Goal: Information Seeking & Learning: Check status

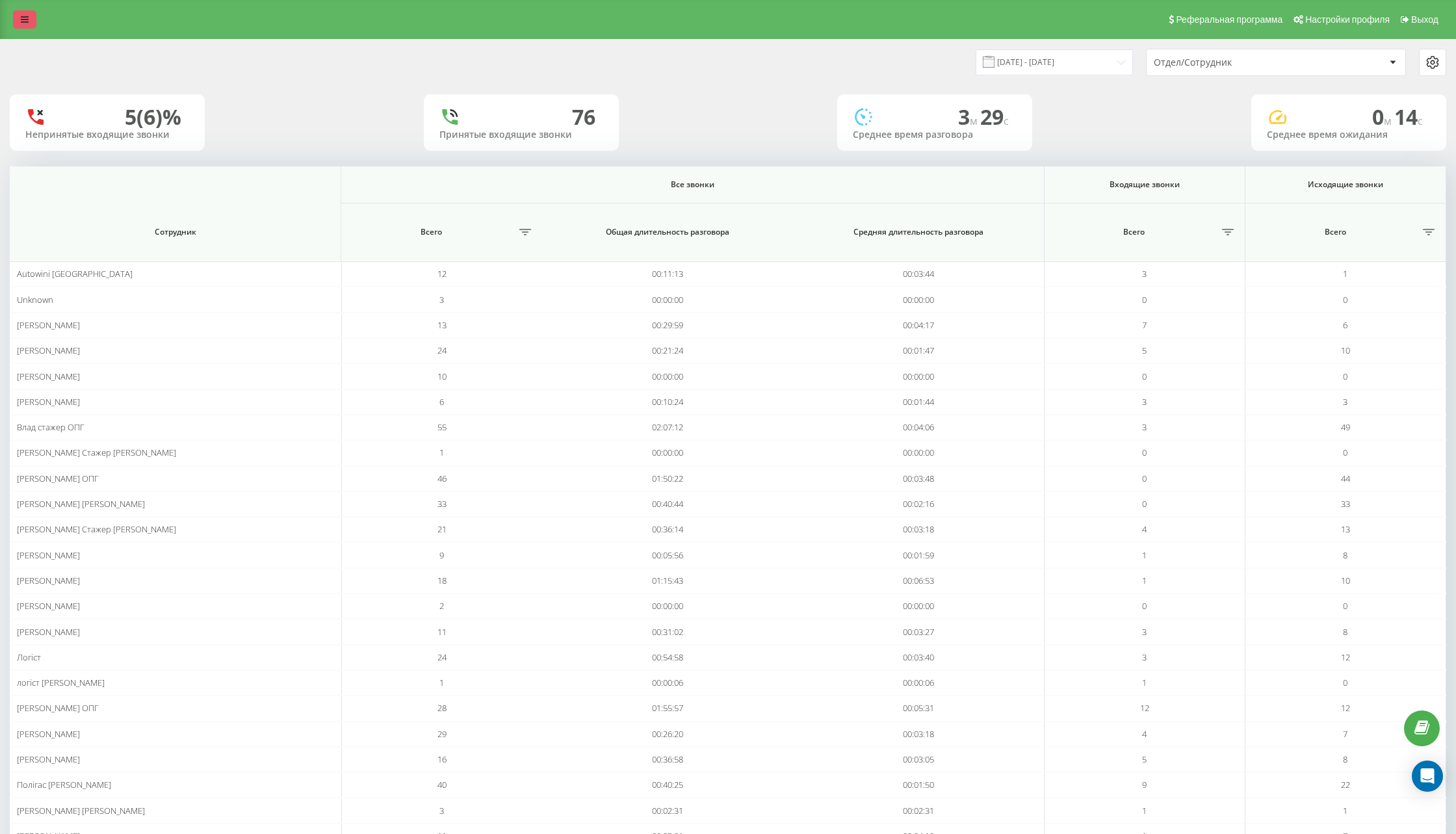
click at [21, 19] on icon at bounding box center [25, 19] width 8 height 9
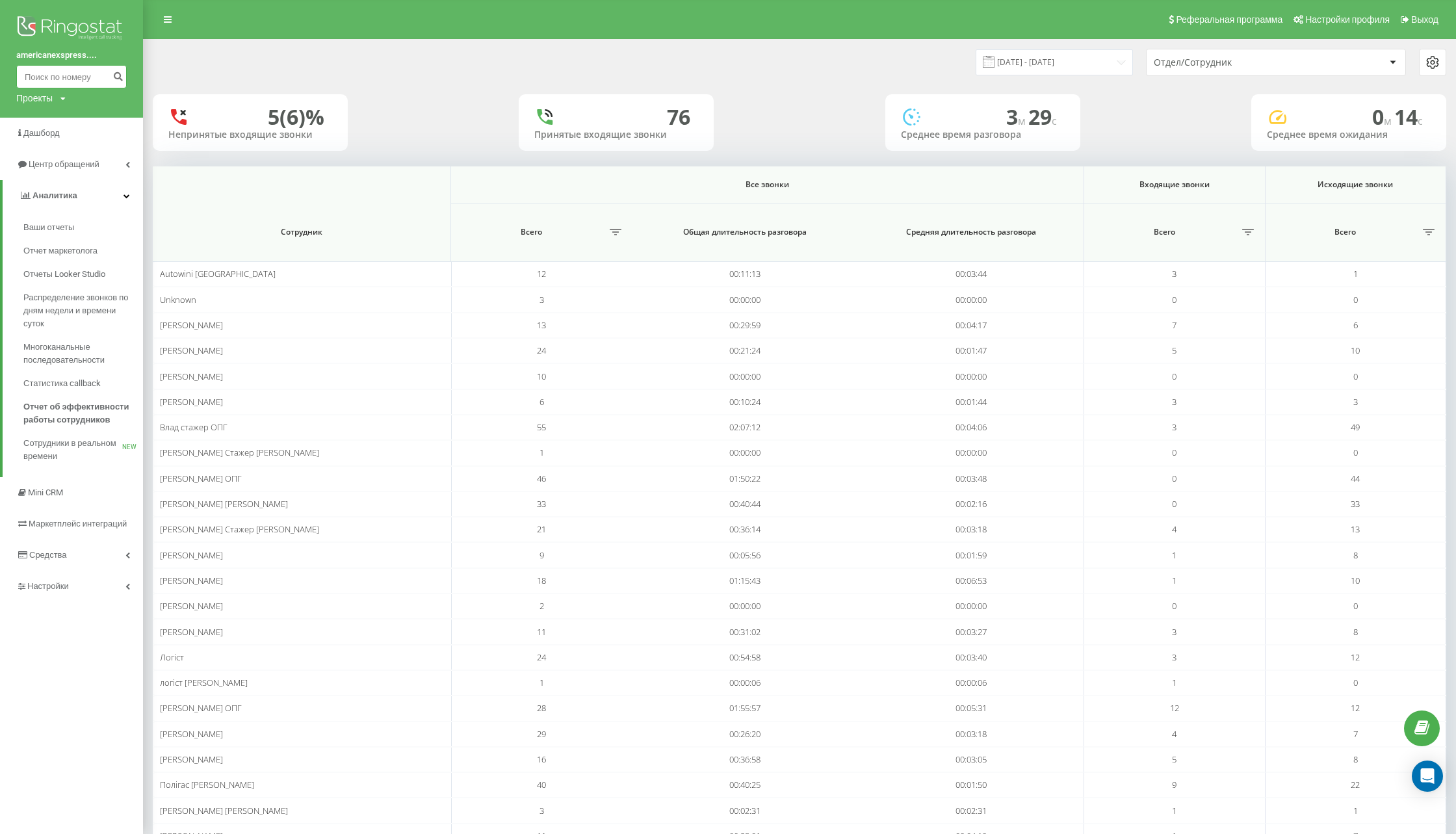
click at [43, 77] on input at bounding box center [71, 77] width 110 height 23
type input "0676039349"
click at [116, 78] on icon "submit" at bounding box center [118, 75] width 12 height 8
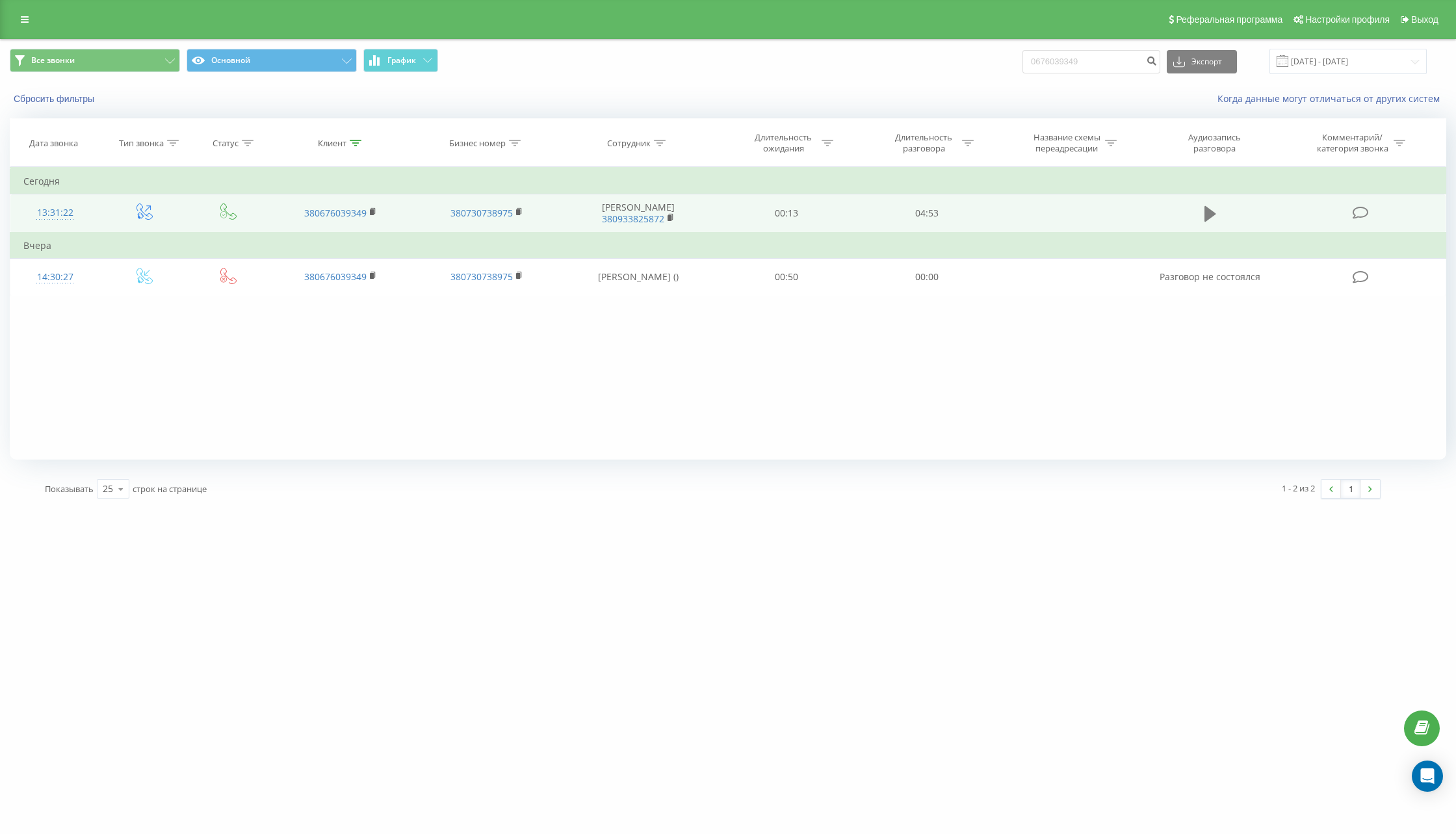
click at [1211, 213] on icon at bounding box center [1210, 214] width 12 height 15
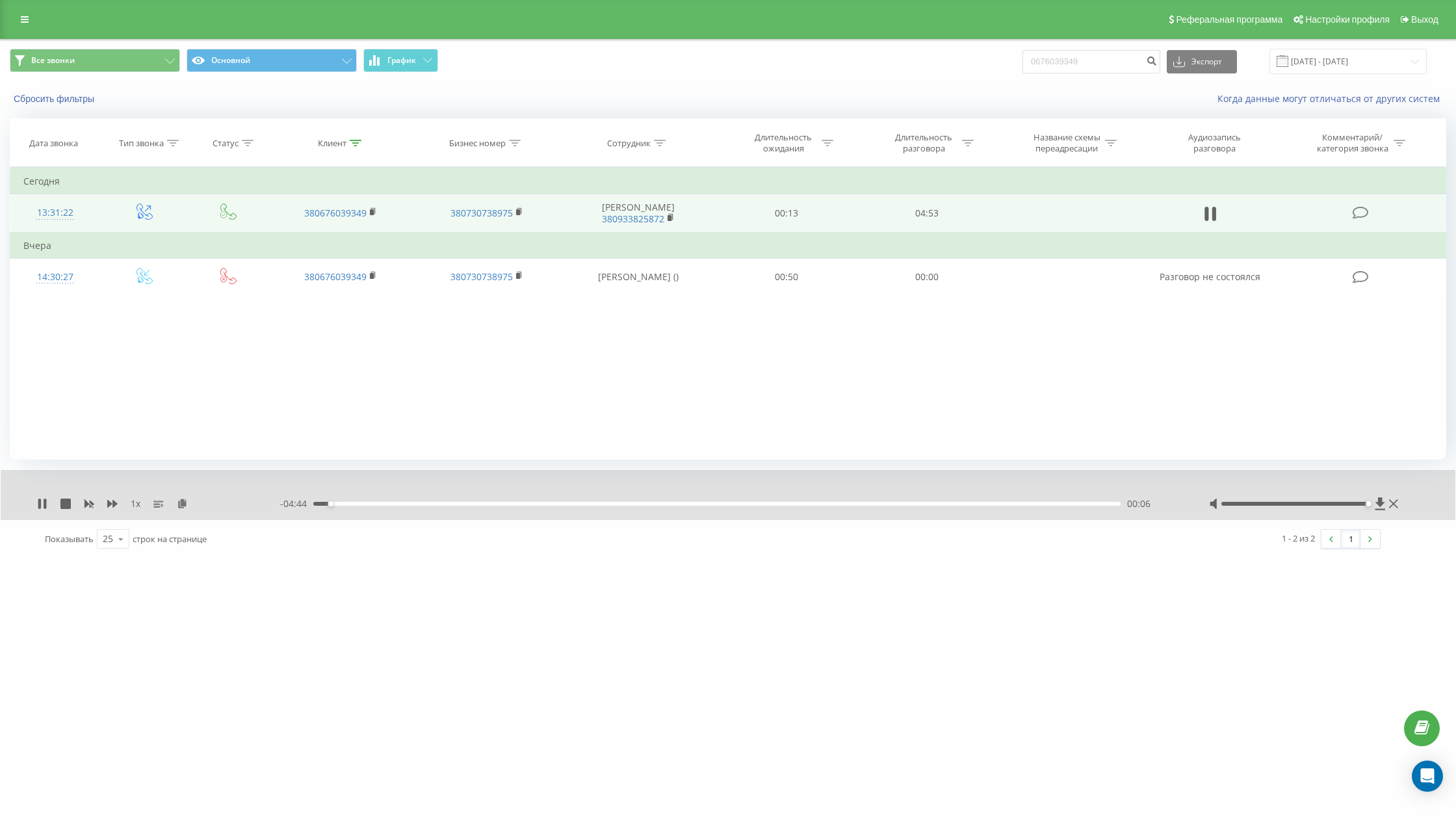
drag, startPoint x: 1292, startPoint y: 504, endPoint x: 1368, endPoint y: 505, distance: 76.0
click at [1368, 505] on div at bounding box center [1294, 503] width 147 height 4
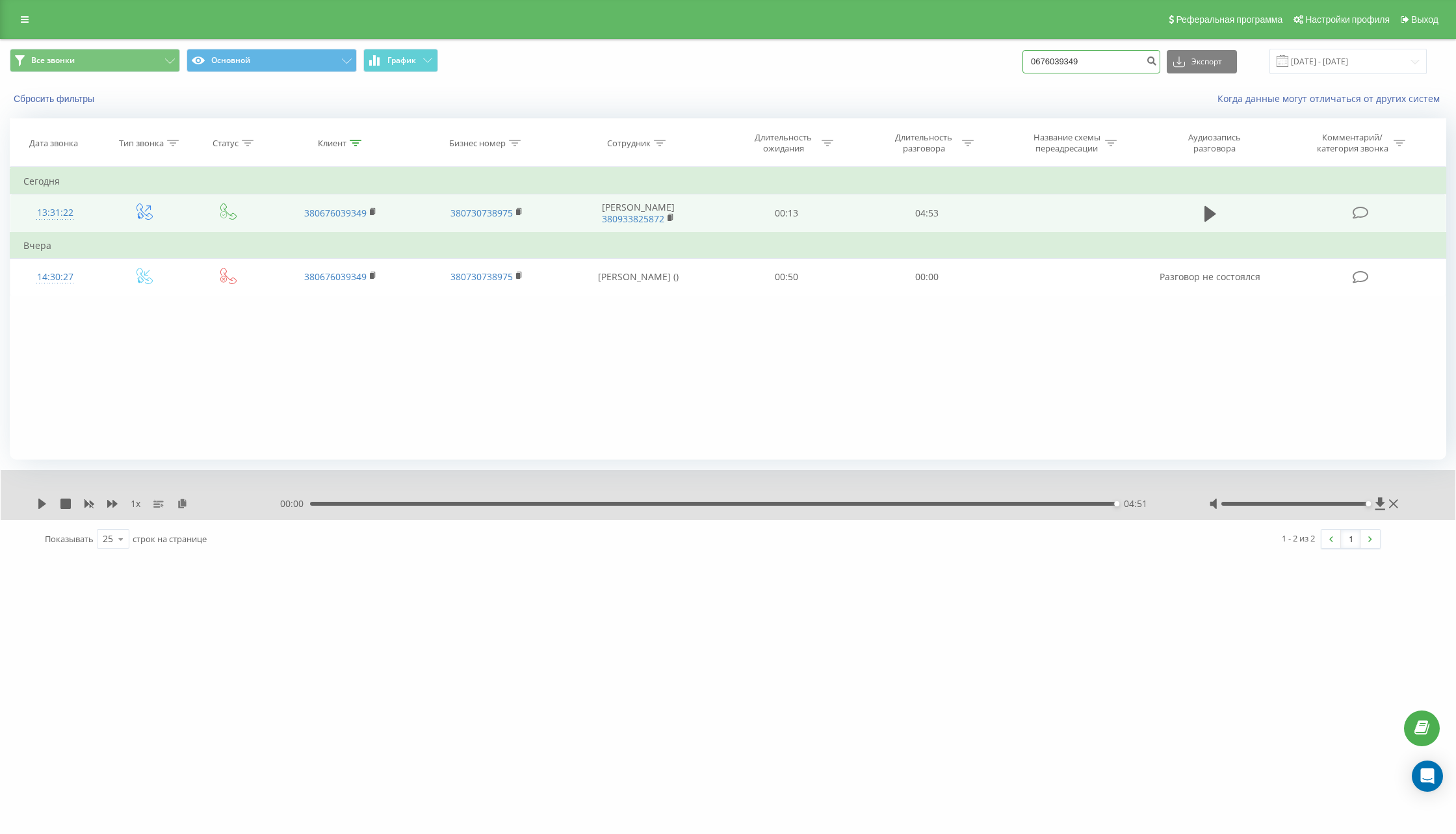
drag, startPoint x: 1134, startPoint y: 65, endPoint x: 1028, endPoint y: 61, distance: 106.1
click at [1028, 61] on div "Все звонки Основной График 0676039349 Экспорт .csv .xls .xlsx 22.05.2025 - 22.0…" at bounding box center [728, 61] width 1436 height 25
type input "0730996107"
click at [1157, 61] on icon "submit" at bounding box center [1151, 59] width 12 height 8
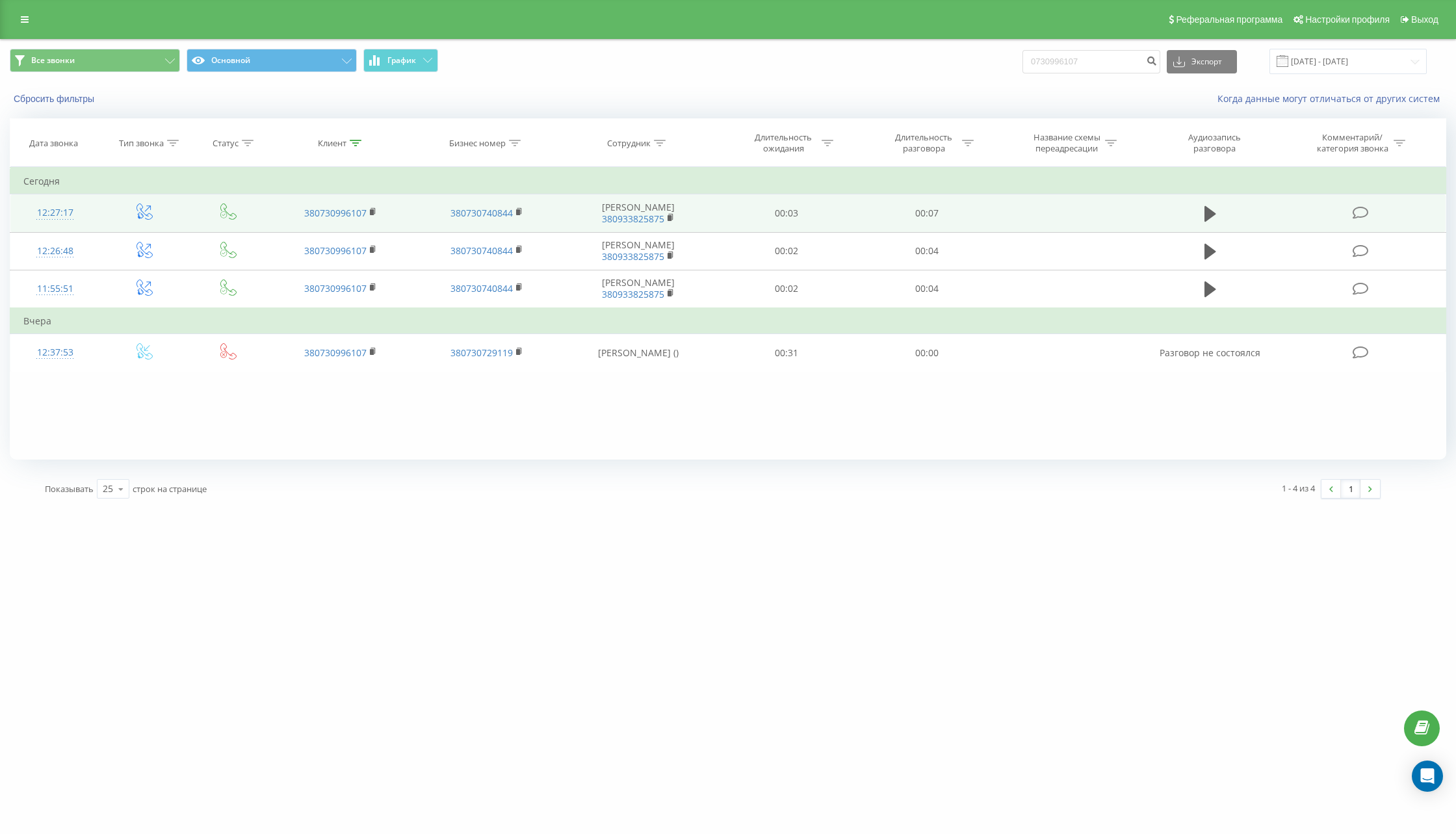
click at [1209, 198] on td at bounding box center [1210, 213] width 134 height 37
click at [1206, 220] on icon at bounding box center [1210, 214] width 12 height 15
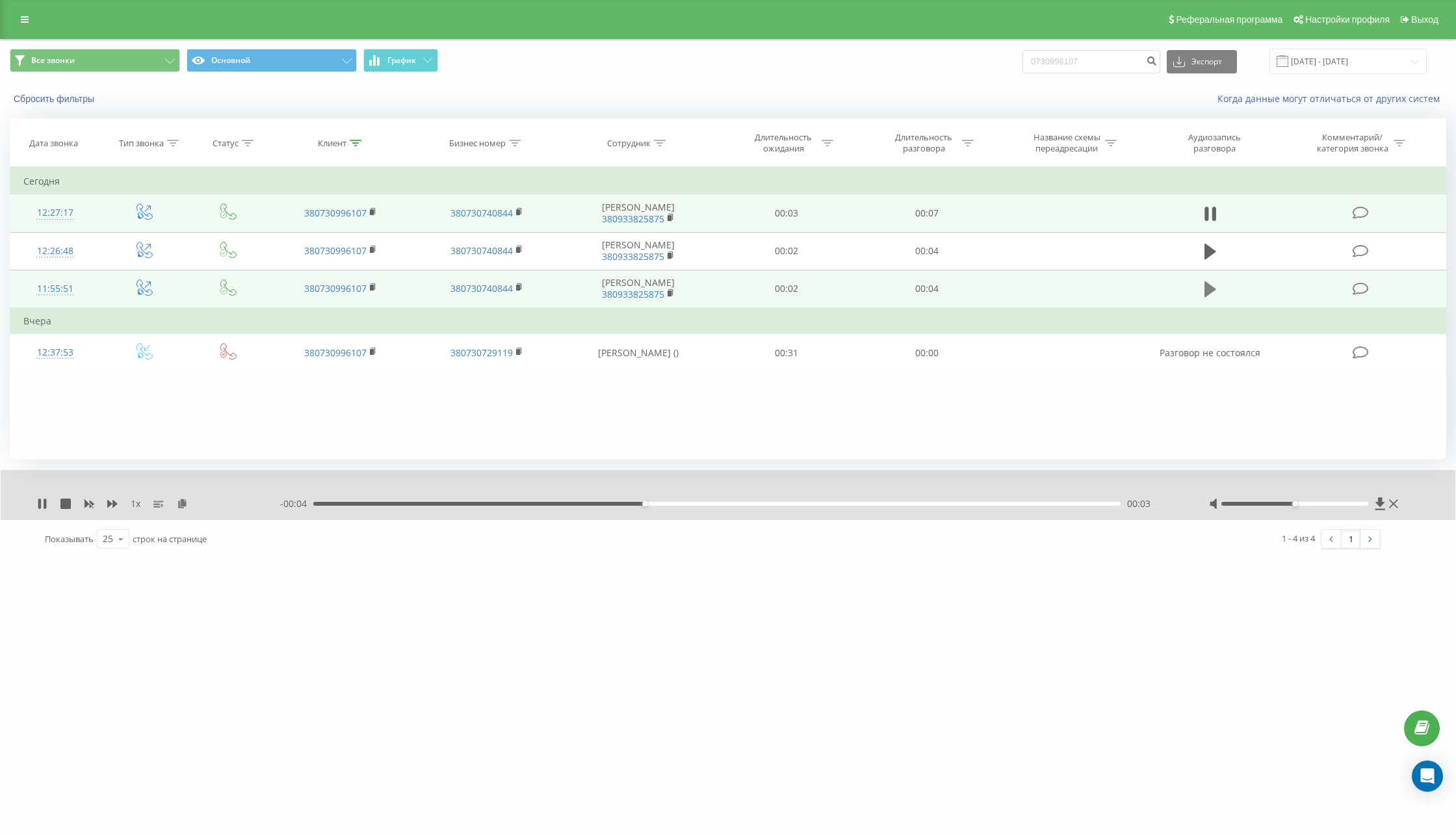
click at [1211, 290] on icon at bounding box center [1210, 290] width 12 height 15
drag, startPoint x: 1136, startPoint y: 64, endPoint x: 833, endPoint y: 64, distance: 303.0
click at [833, 64] on div "Все звонки Основной График 0730996107 Экспорт .csv .xls .xlsx 22.05.2025 - 22.0…" at bounding box center [728, 61] width 1436 height 25
type input "0631153087"
click at [1160, 66] on button "submit" at bounding box center [1151, 61] width 17 height 23
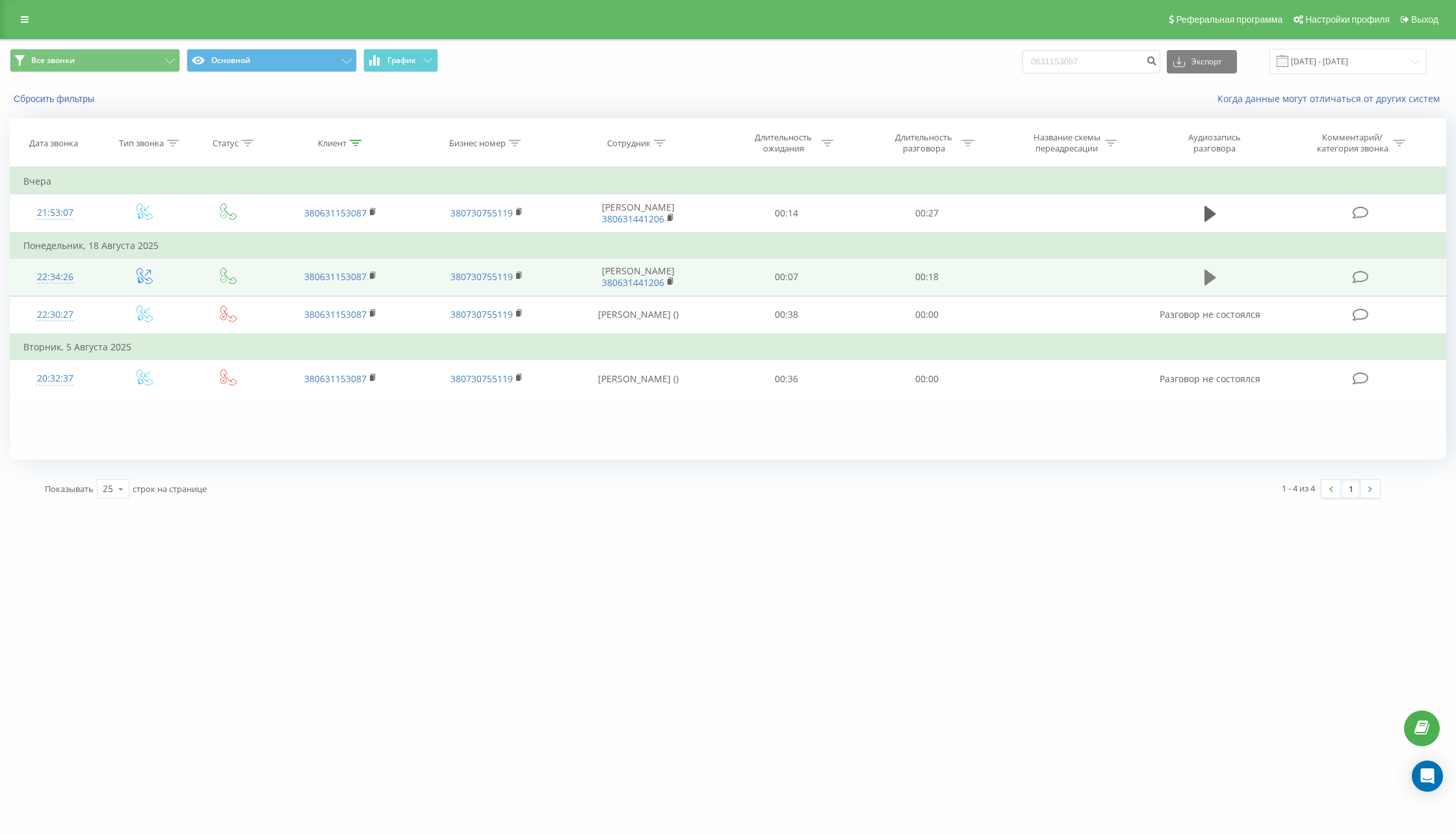
click at [1211, 277] on icon at bounding box center [1210, 277] width 12 height 15
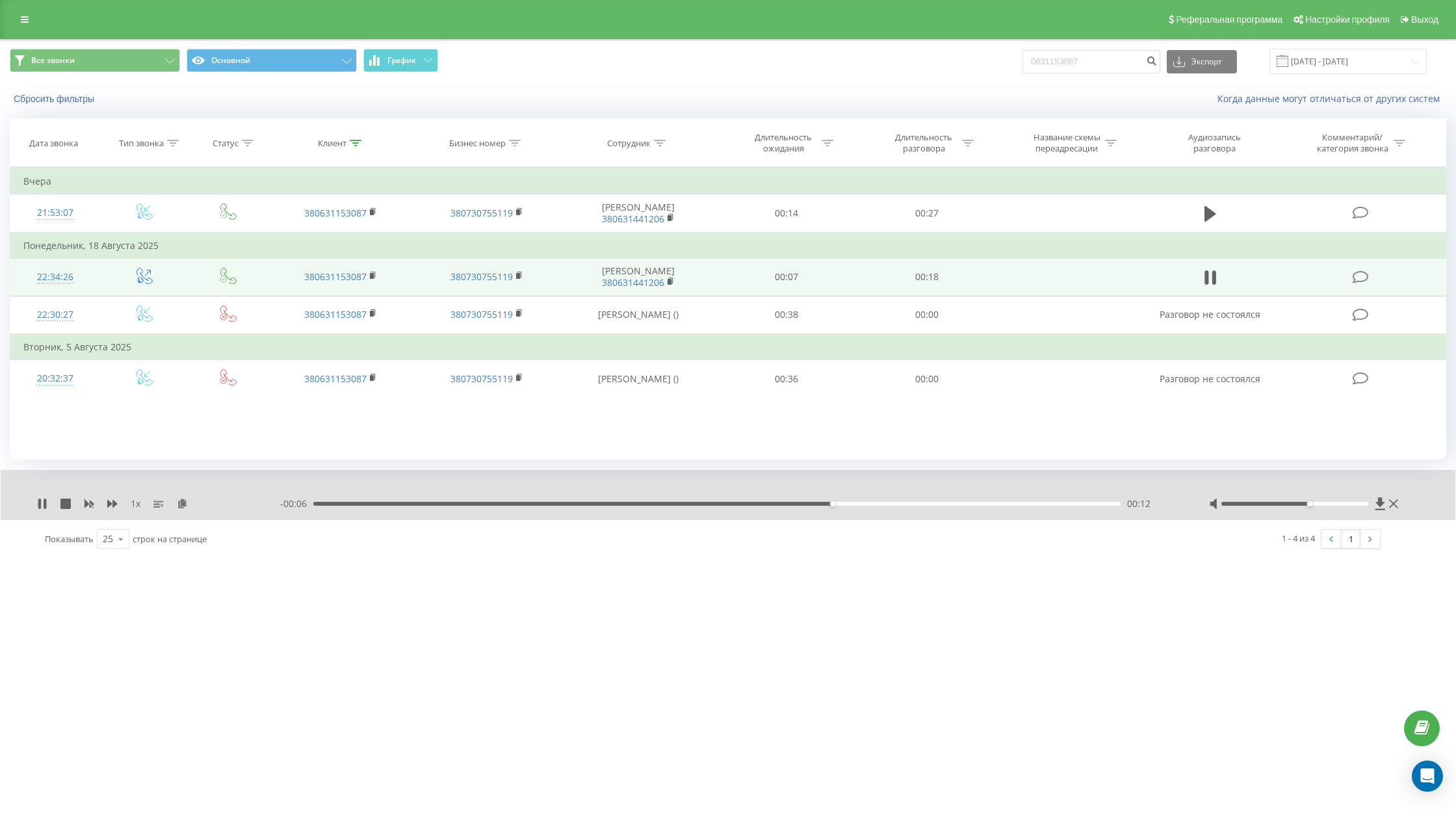
drag, startPoint x: 1293, startPoint y: 502, endPoint x: 1314, endPoint y: 502, distance: 21.0
click at [1314, 502] on div at bounding box center [1294, 503] width 147 height 4
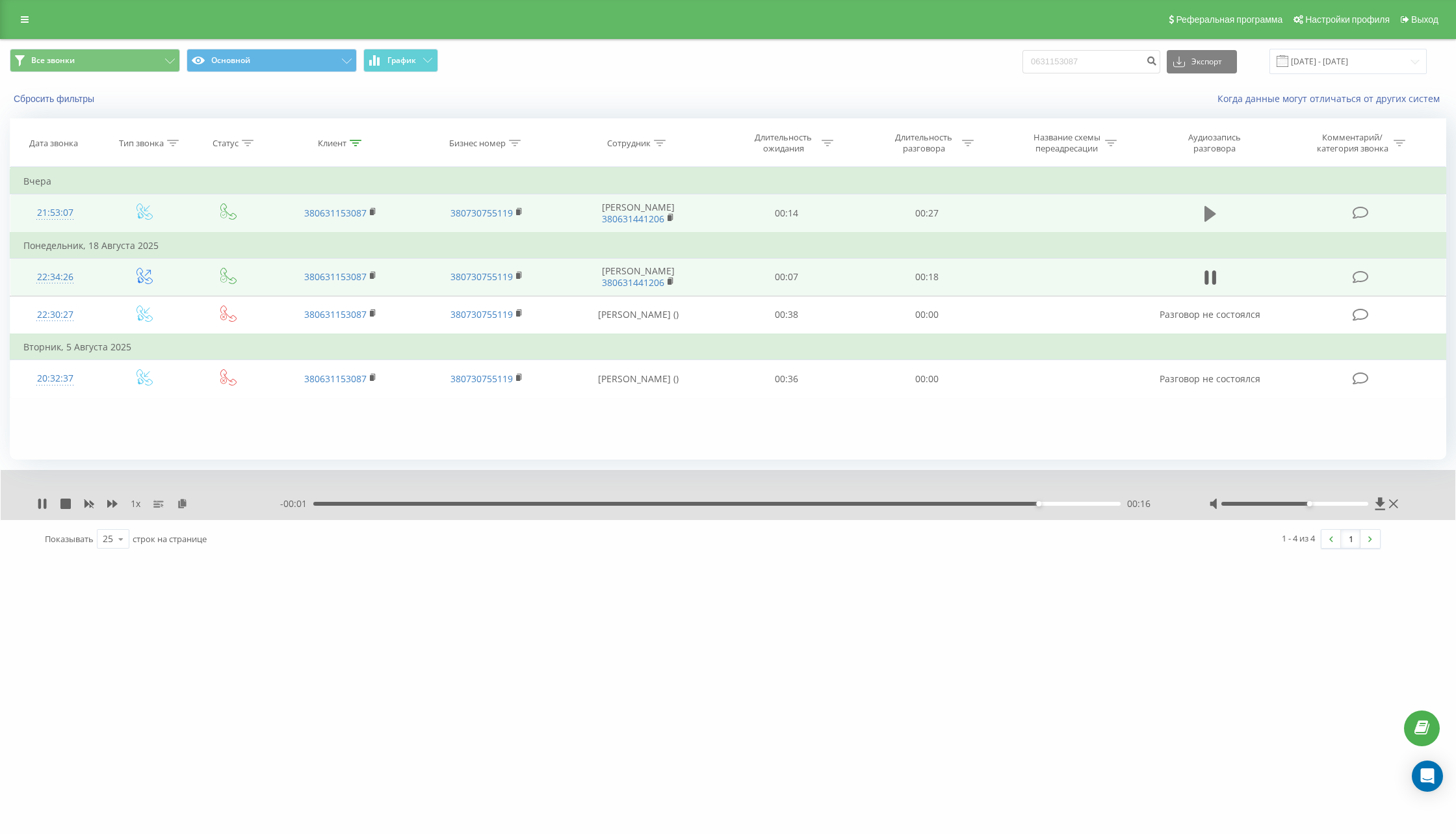
click at [1206, 213] on icon at bounding box center [1210, 214] width 12 height 15
click at [986, 639] on div "americanexspress.... 0631153087 Проекты americanexspress.com.ua americanexspres…" at bounding box center [728, 417] width 1456 height 834
drag, startPoint x: 1121, startPoint y: 59, endPoint x: 1039, endPoint y: 60, distance: 82.0
click at [1041, 59] on div "Все звонки Основной График 0631153087 Экспорт .csv .xls .xlsx 22.05.2025 - 22.0…" at bounding box center [728, 61] width 1436 height 25
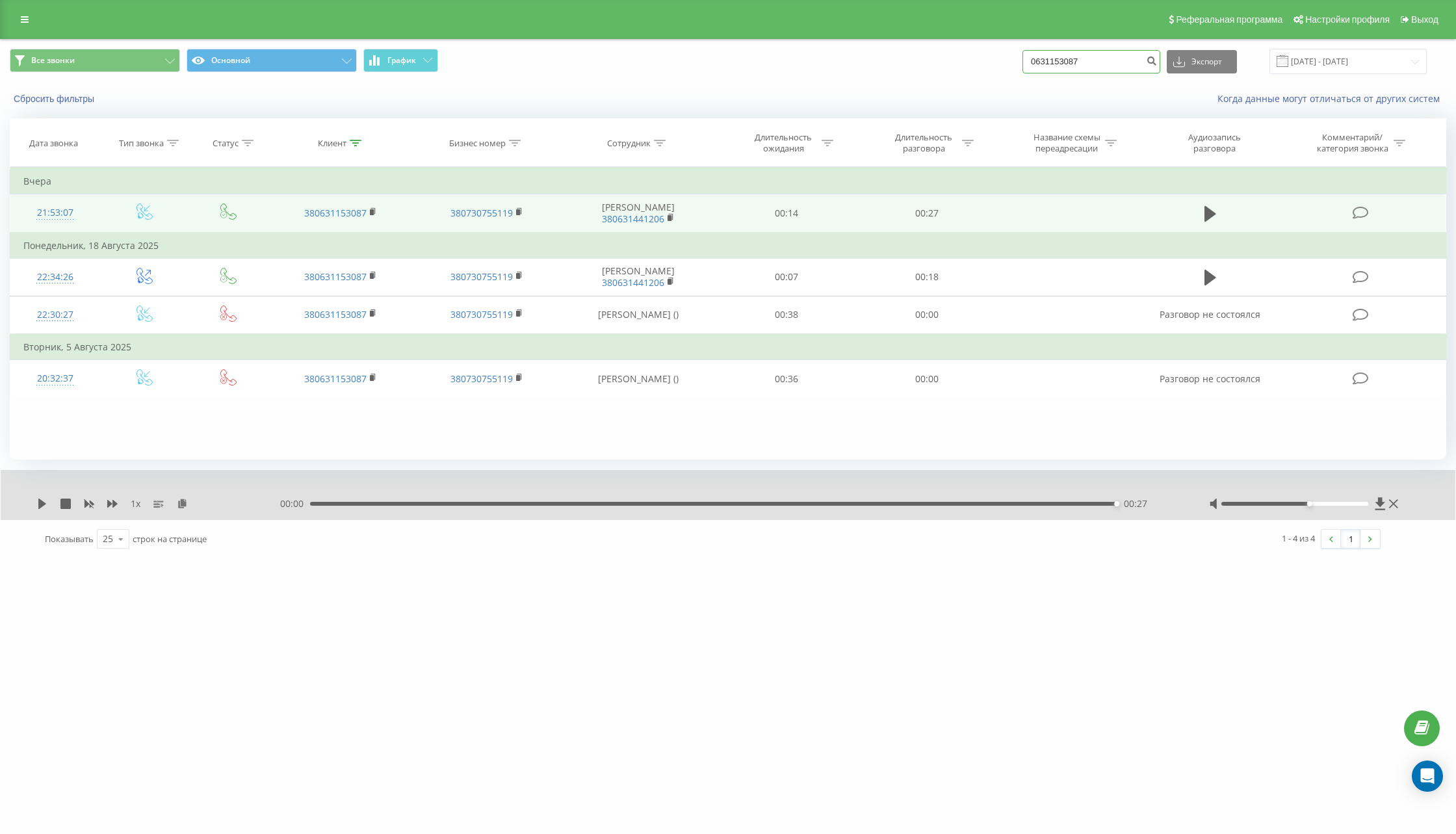
drag, startPoint x: 1126, startPoint y: 62, endPoint x: 1020, endPoint y: 61, distance: 106.0
click at [1020, 61] on div "Все звонки Основной График 0631153087 Экспорт .csv .xls .xlsx 22.05.2025 - 22.0…" at bounding box center [728, 61] width 1436 height 25
type input "0931803272"
click at [1157, 60] on icon "submit" at bounding box center [1151, 59] width 12 height 8
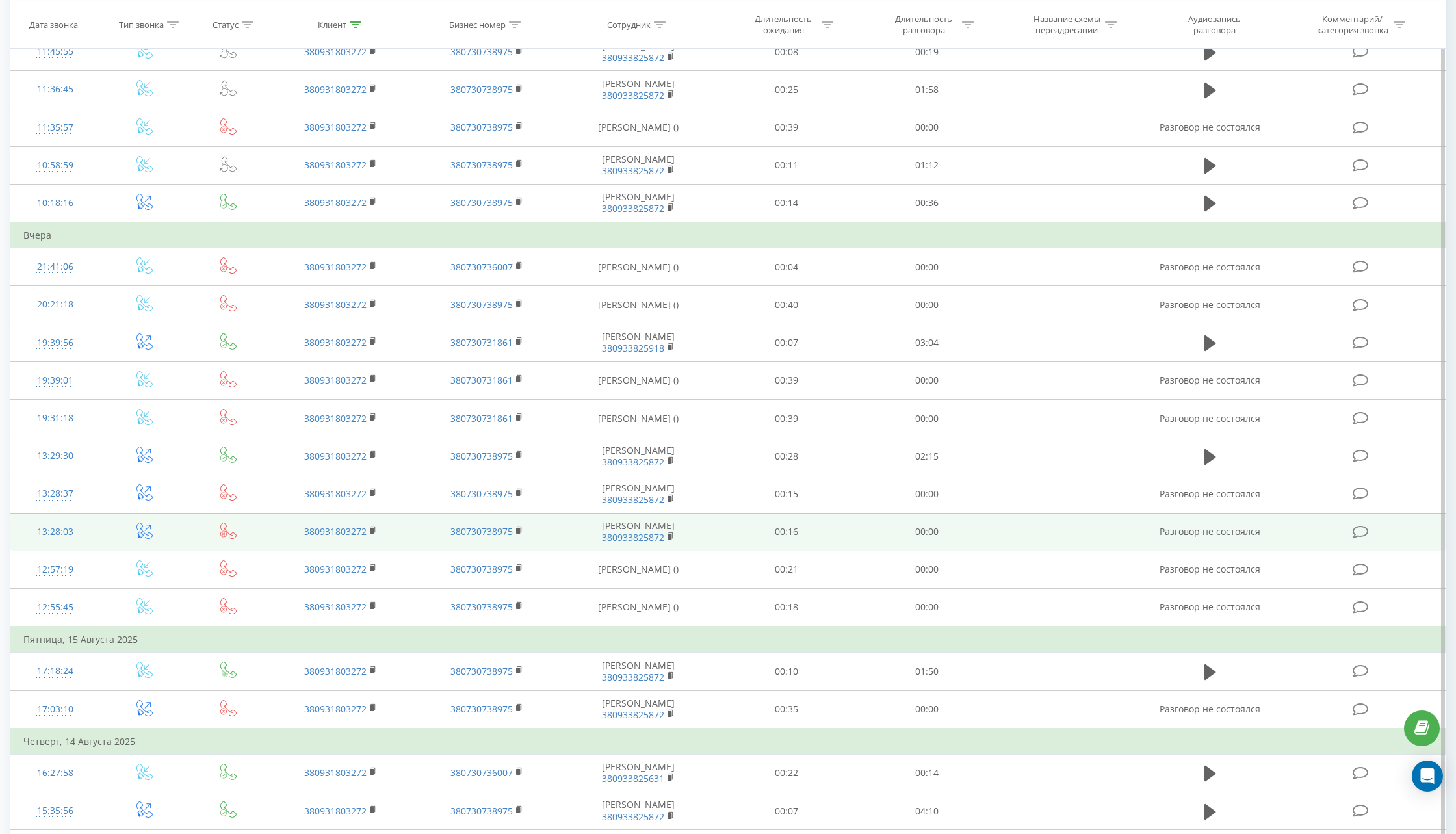
scroll to position [389, 0]
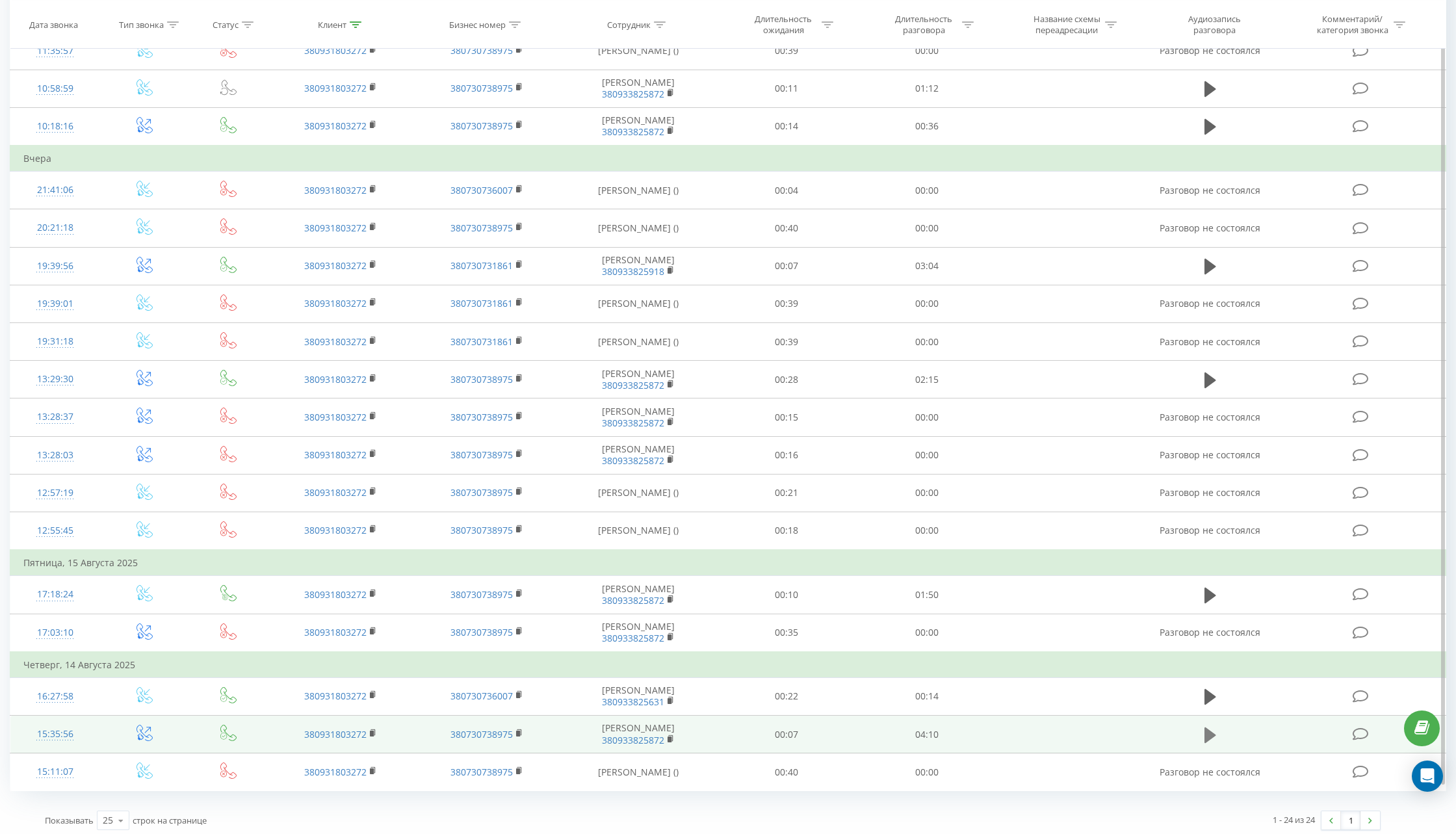
click at [1211, 726] on icon at bounding box center [1210, 734] width 12 height 18
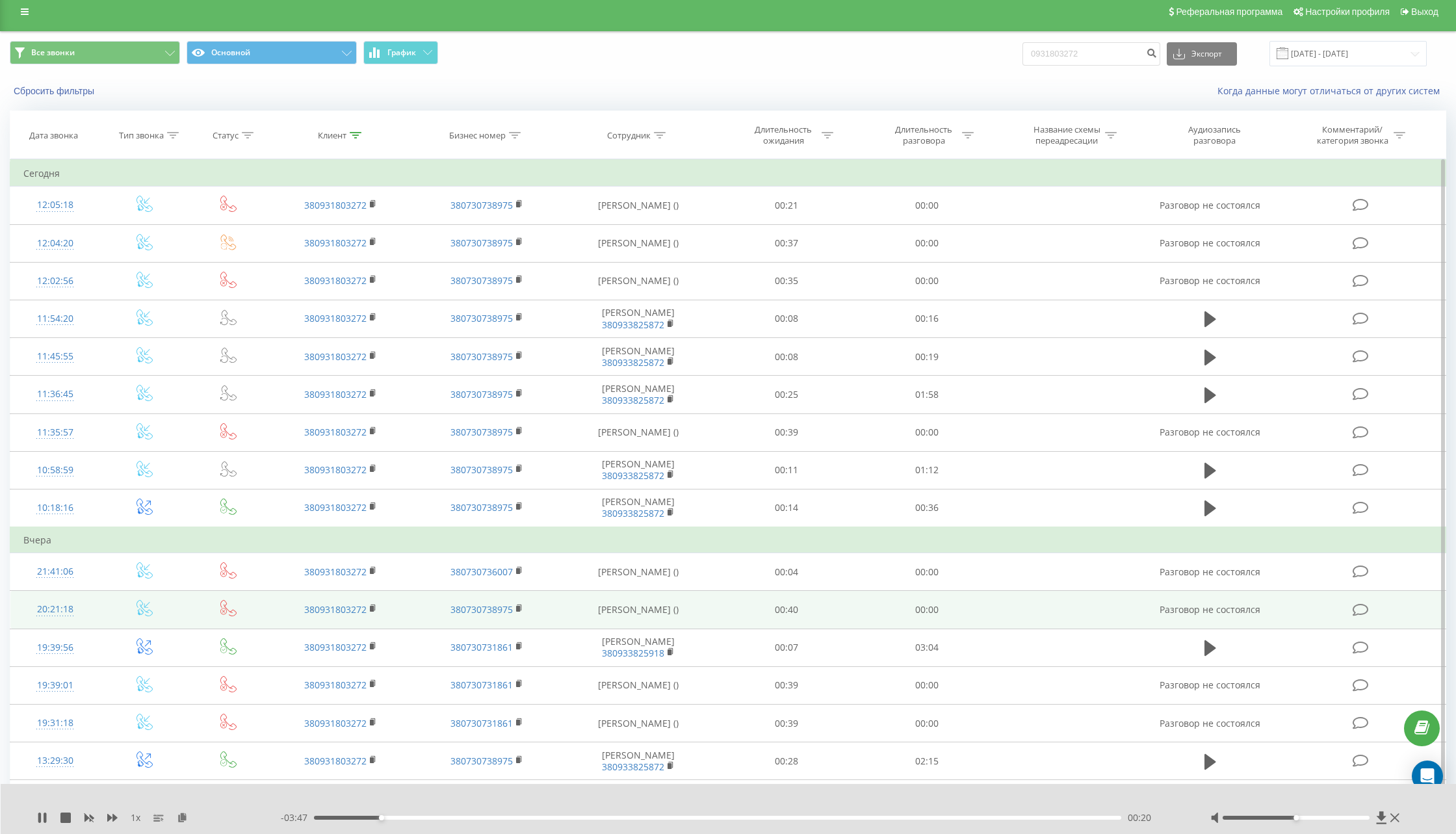
scroll to position [0, 0]
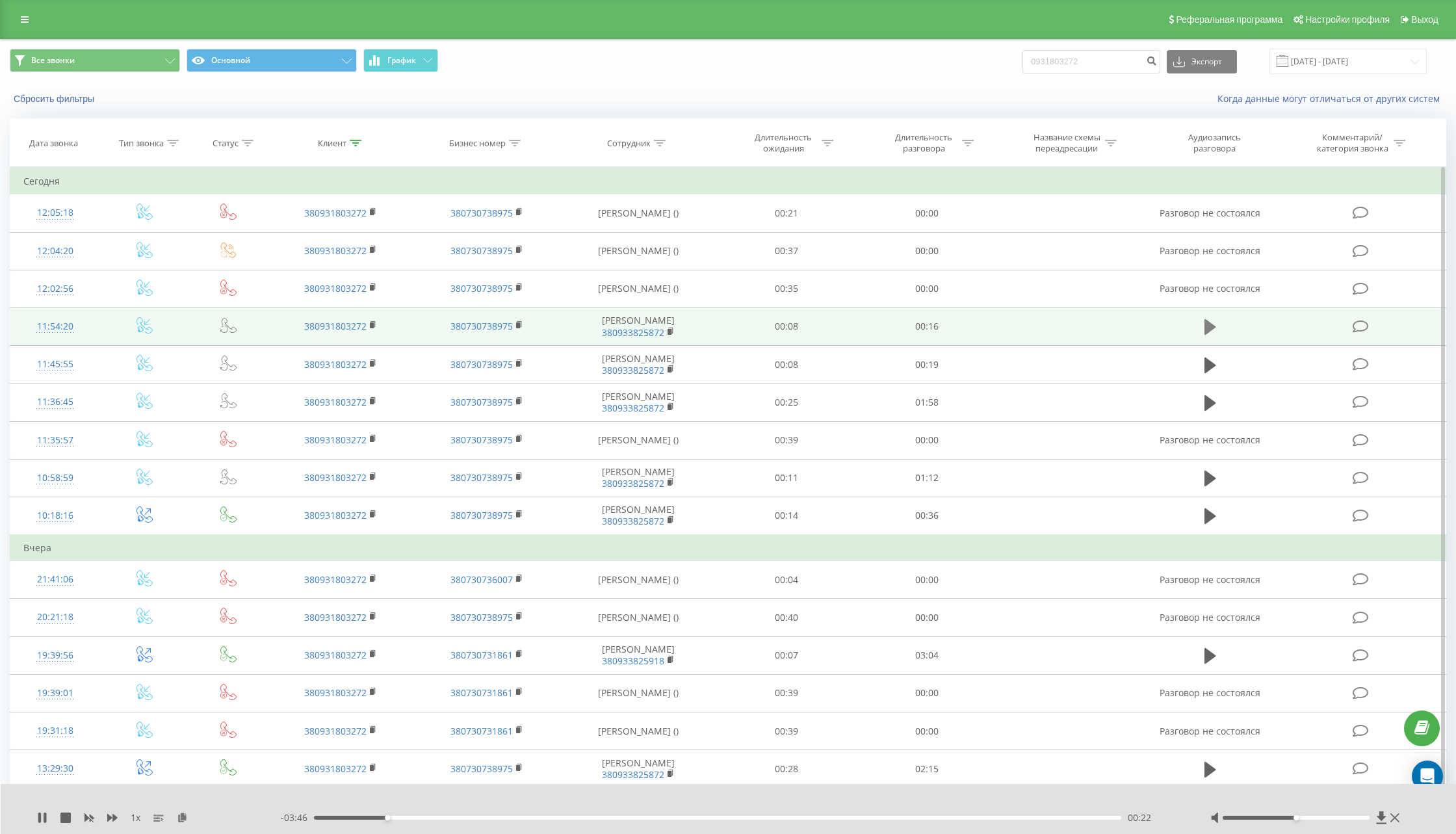
click at [1211, 324] on icon at bounding box center [1210, 327] width 12 height 15
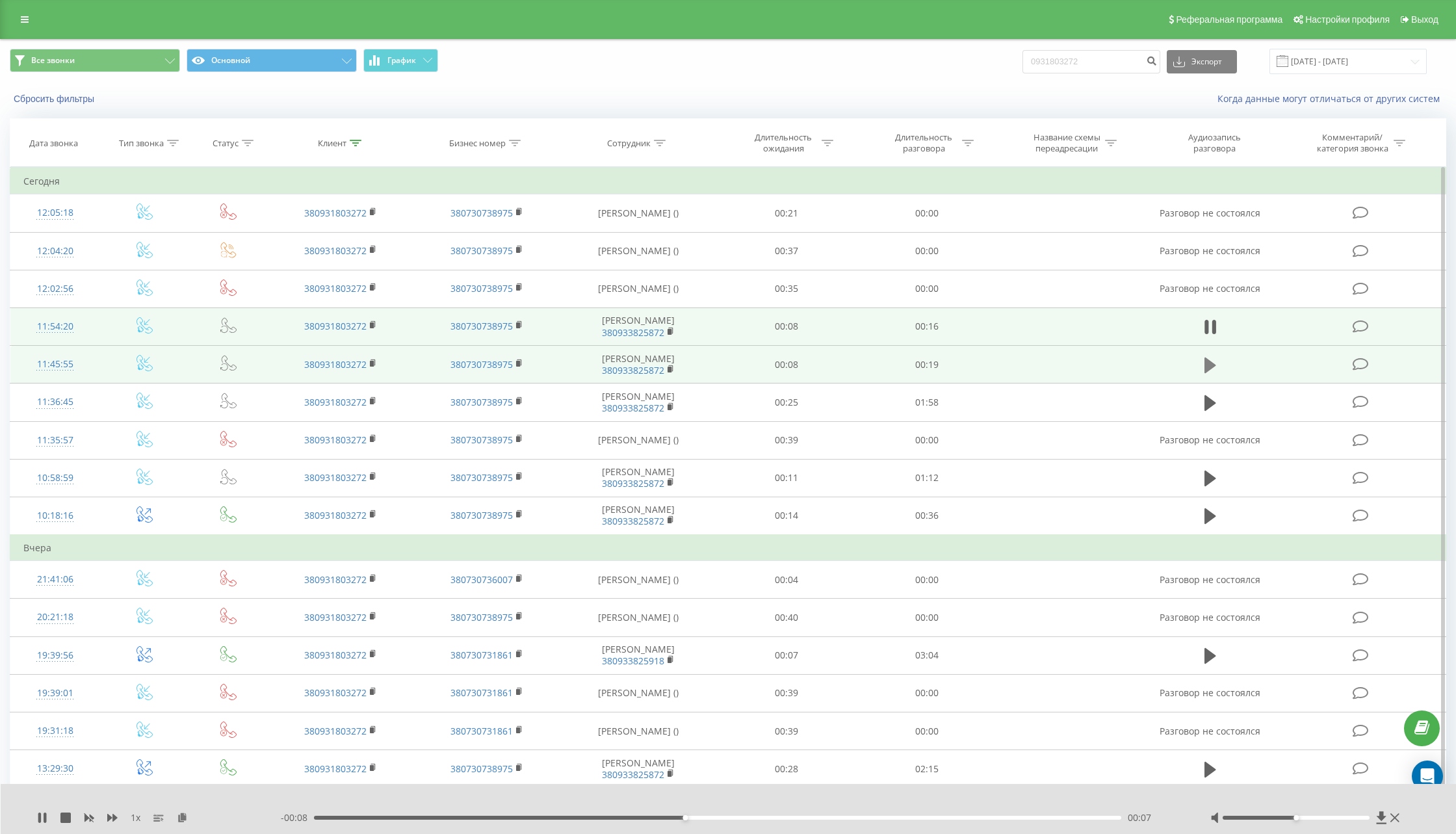
click at [1213, 362] on icon at bounding box center [1210, 364] width 12 height 15
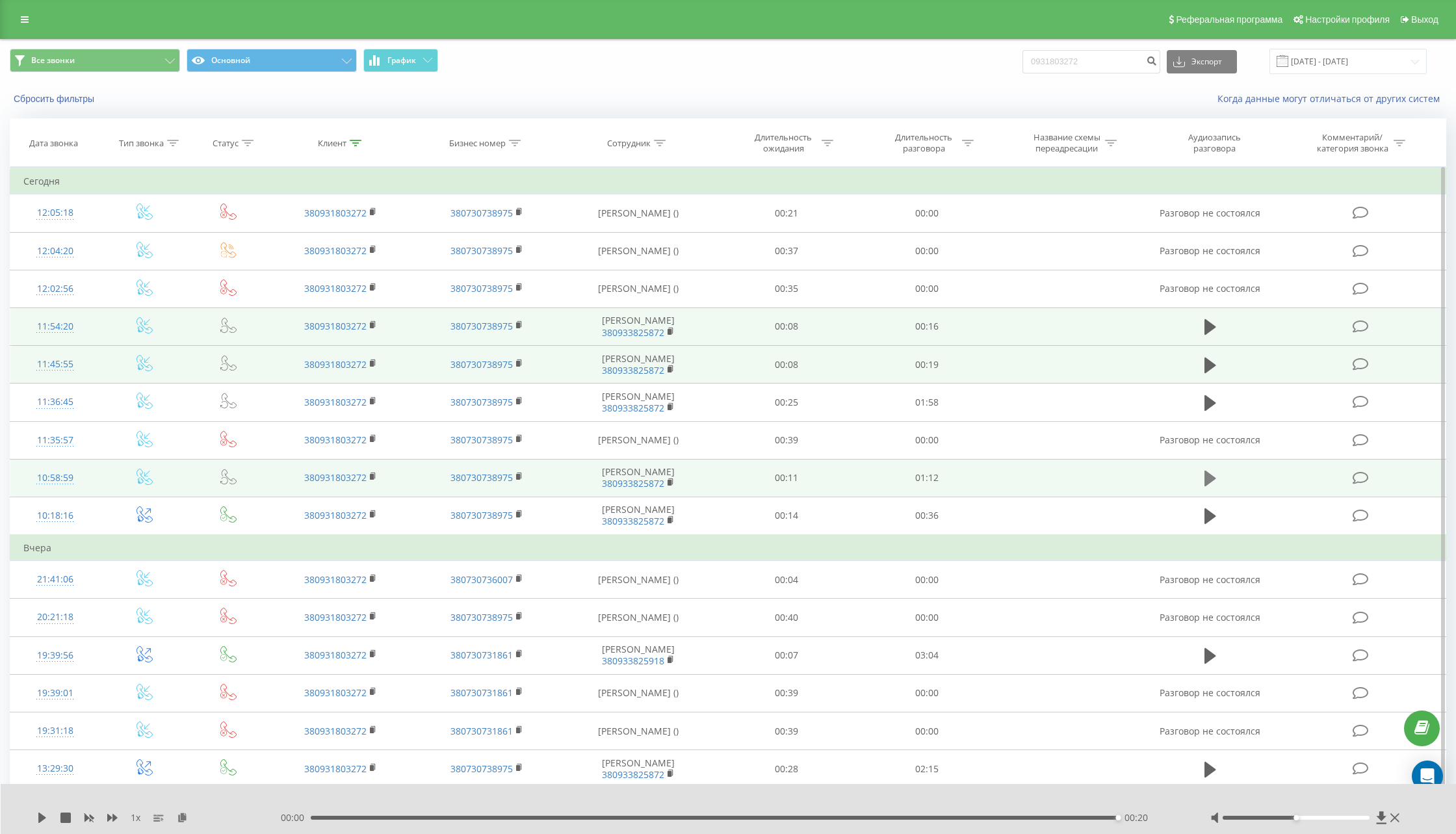
click at [1211, 470] on icon at bounding box center [1210, 478] width 12 height 18
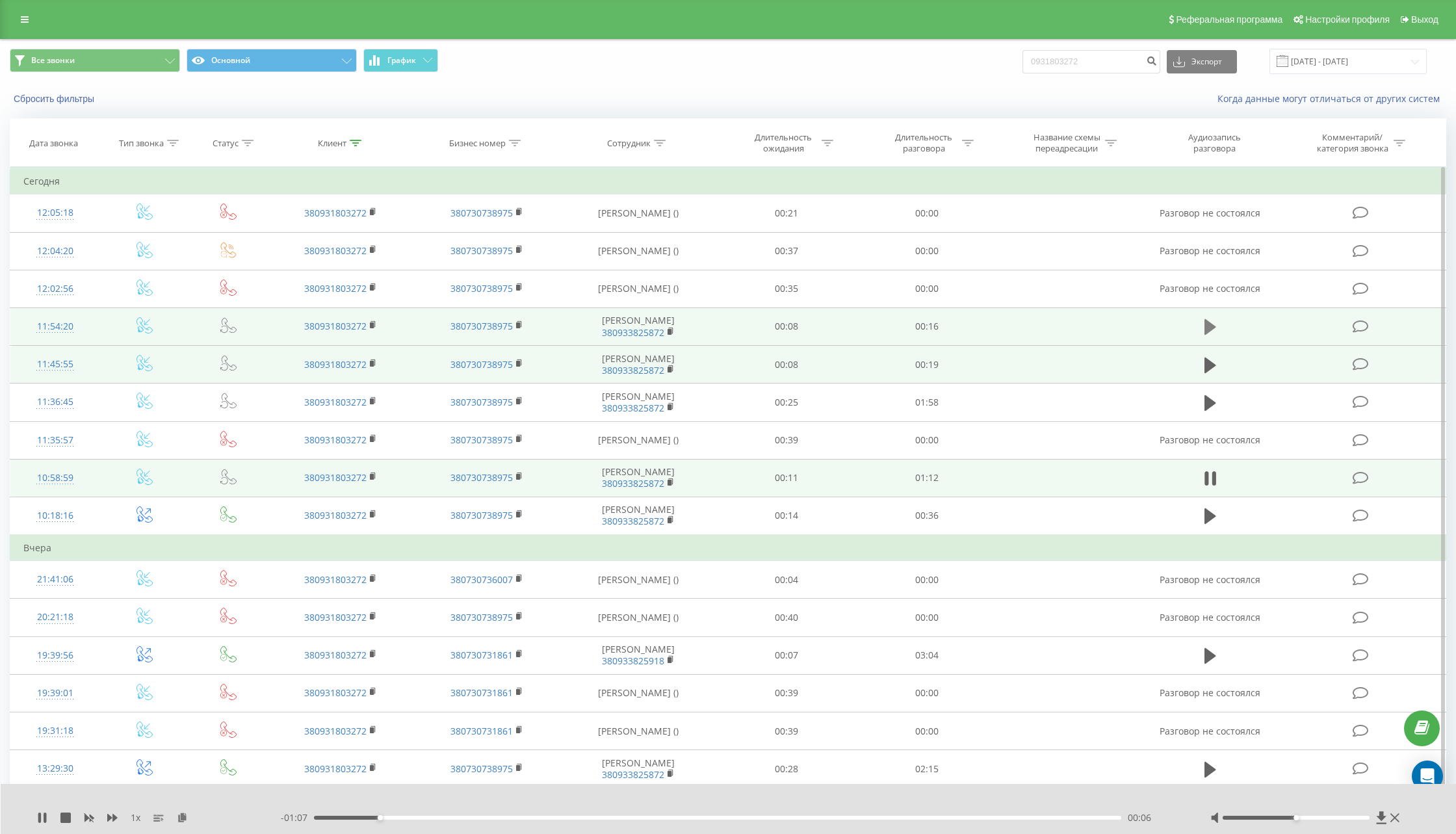
click at [1205, 328] on icon at bounding box center [1210, 327] width 12 height 15
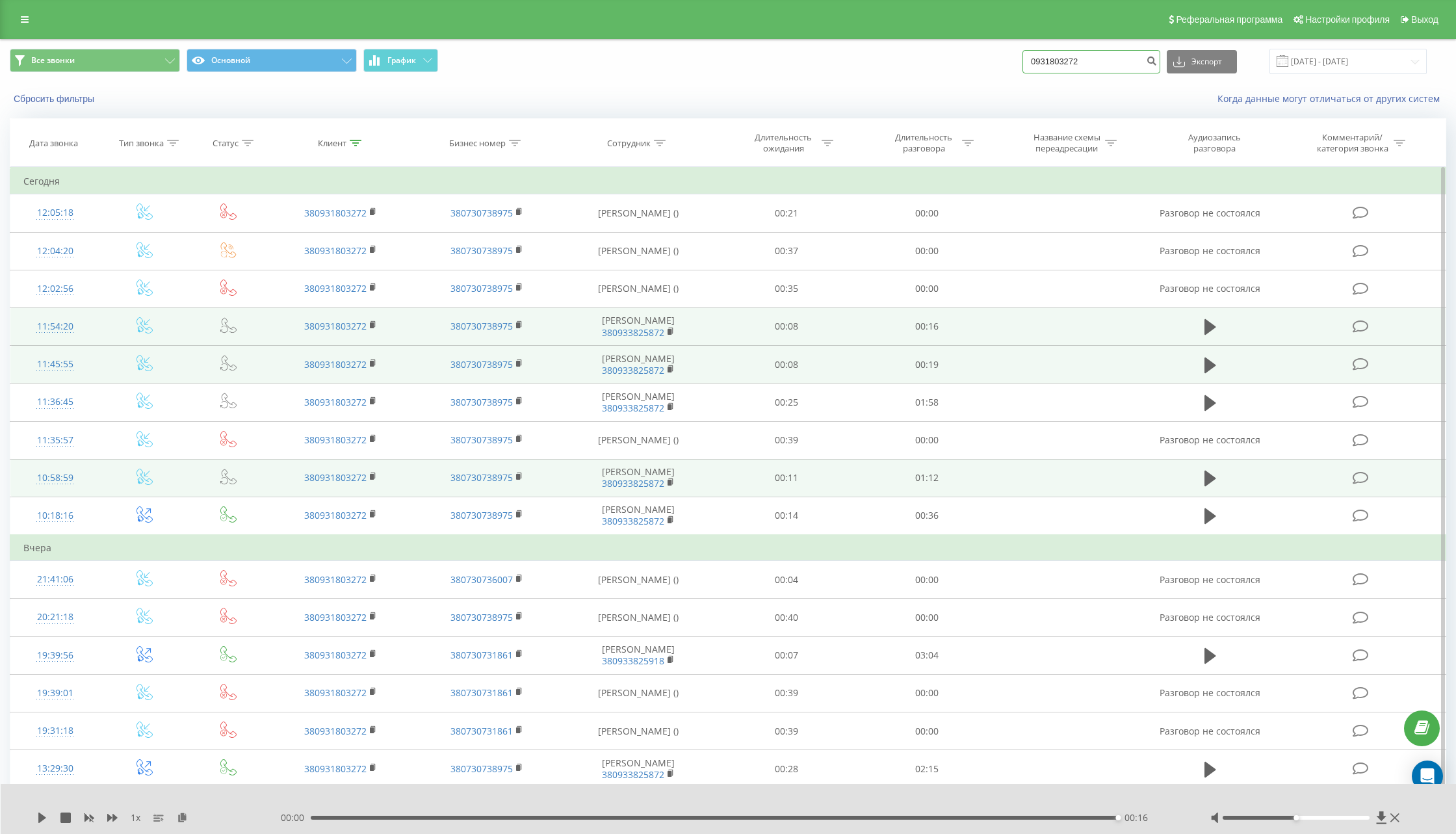
drag, startPoint x: 1127, startPoint y: 64, endPoint x: 1002, endPoint y: 64, distance: 125.0
click at [1002, 64] on div "Все звонки Основной График 0931803272 Экспорт .csv .xls .xlsx [DATE] - [DATE]" at bounding box center [728, 61] width 1436 height 25
paste input "380972617360"
type input "380972617360"
click at [1157, 61] on icon "submit" at bounding box center [1151, 59] width 12 height 8
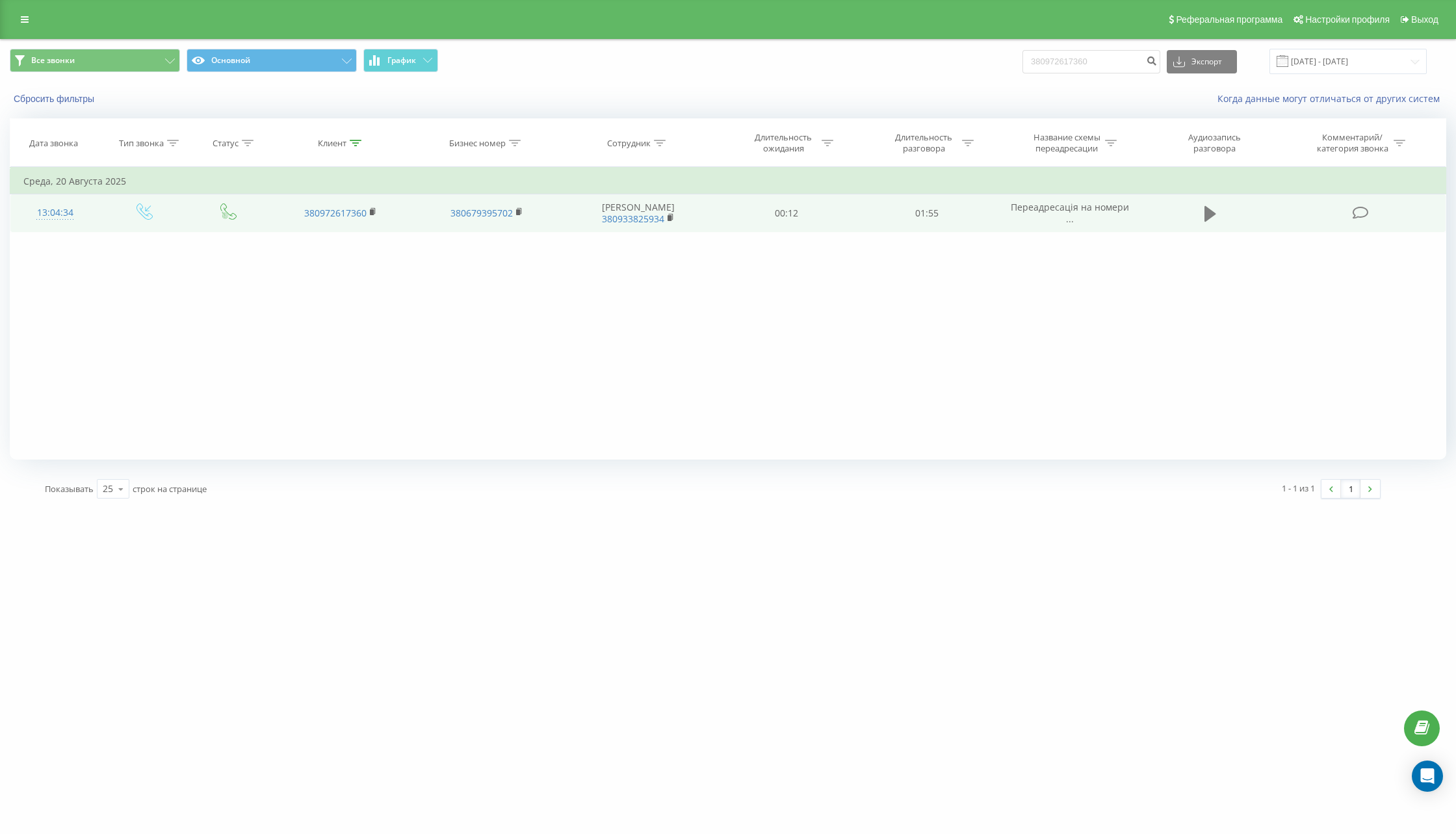
click at [1203, 211] on button at bounding box center [1210, 214] width 19 height 19
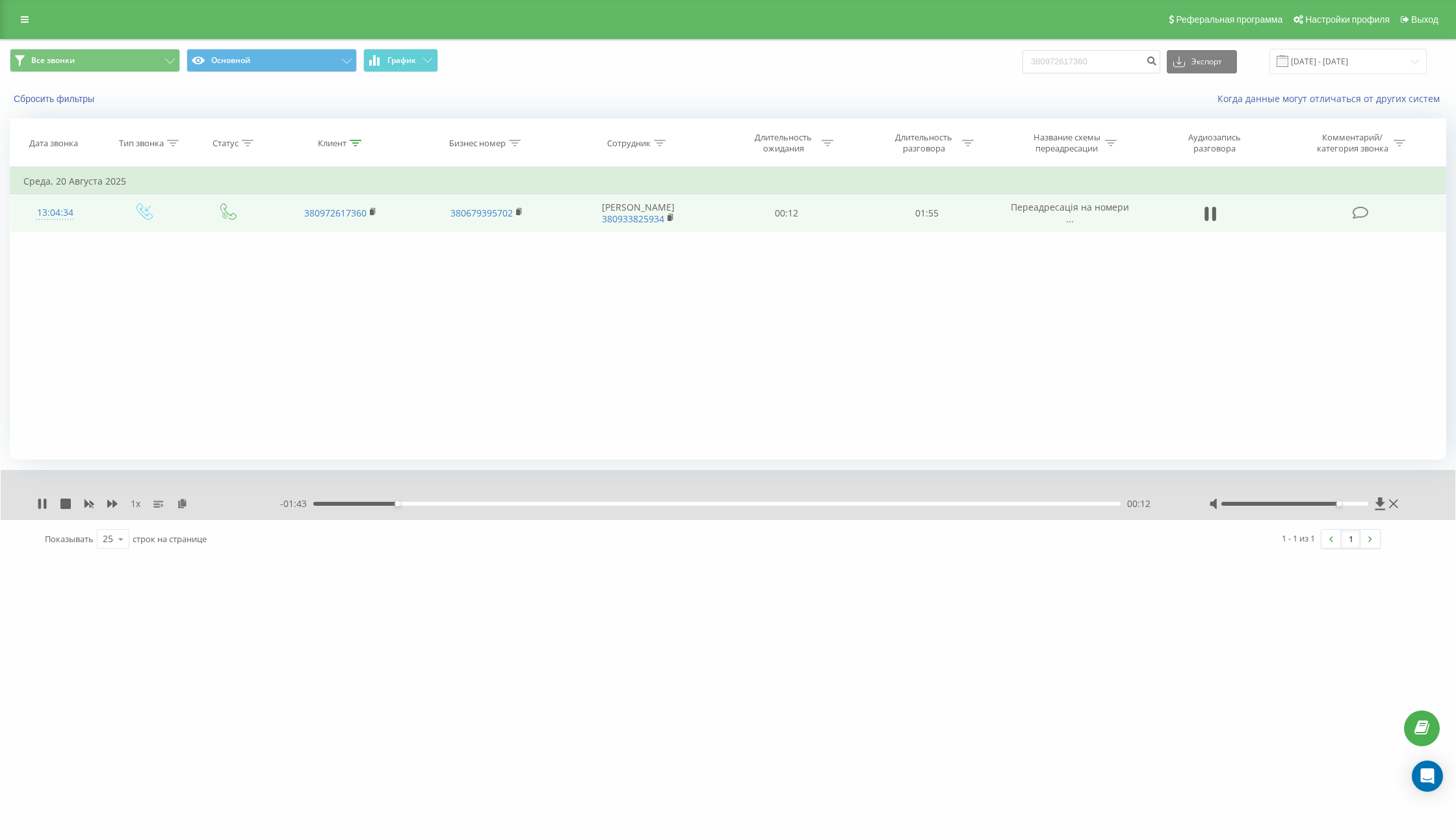
drag, startPoint x: 1297, startPoint y: 503, endPoint x: 1335, endPoint y: 503, distance: 38.0
click at [1335, 503] on div at bounding box center [1294, 503] width 147 height 4
click at [67, 503] on icon at bounding box center [65, 503] width 11 height 11
